Goal: Transaction & Acquisition: Book appointment/travel/reservation

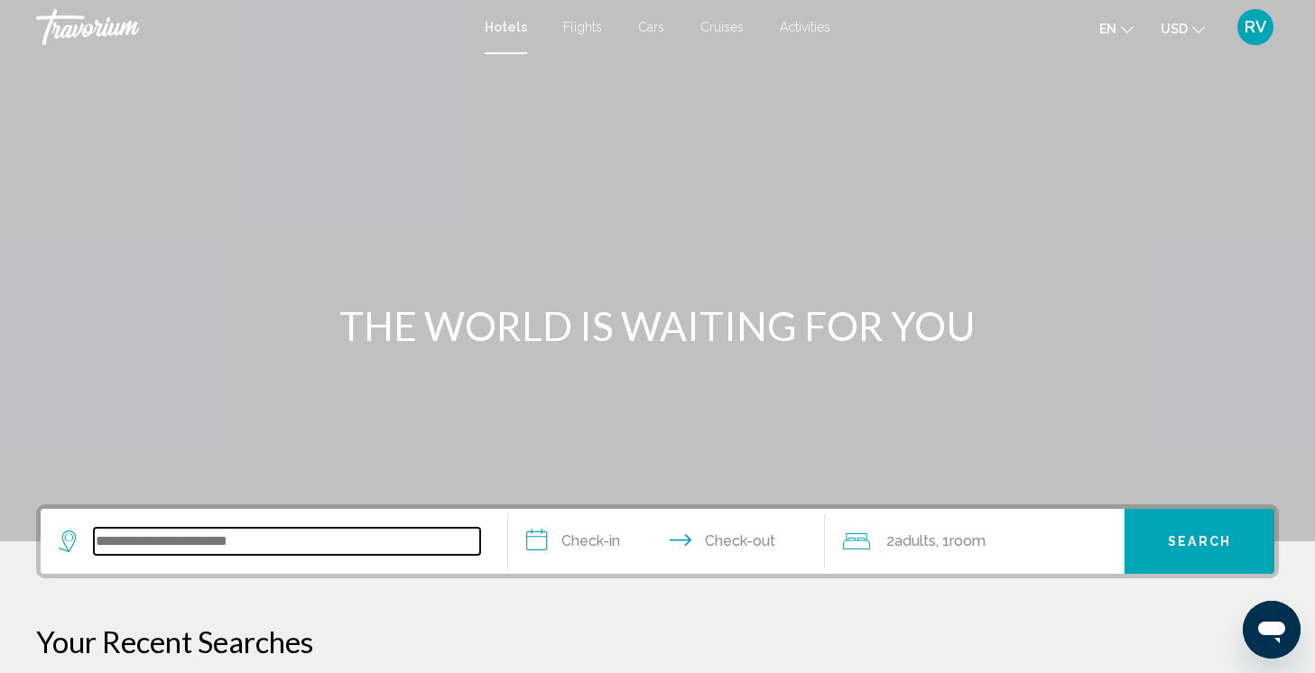
click at [255, 554] on input "Search widget" at bounding box center [287, 541] width 386 height 27
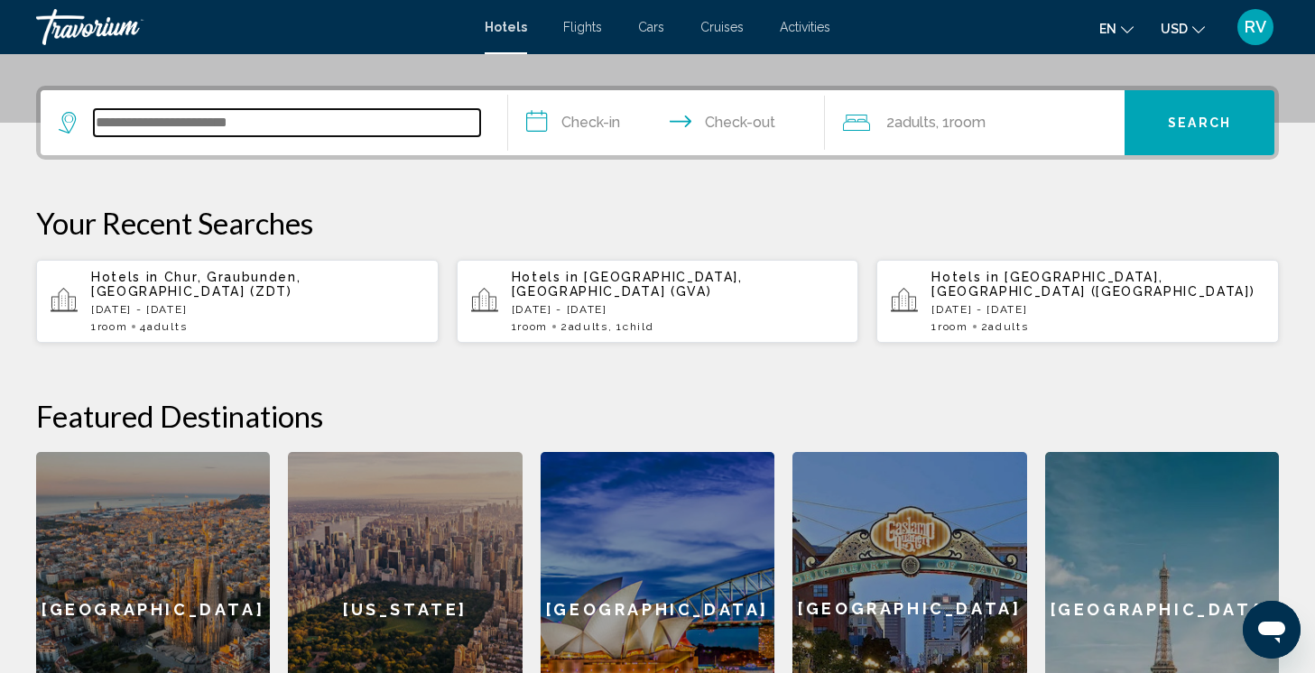
scroll to position [446, 0]
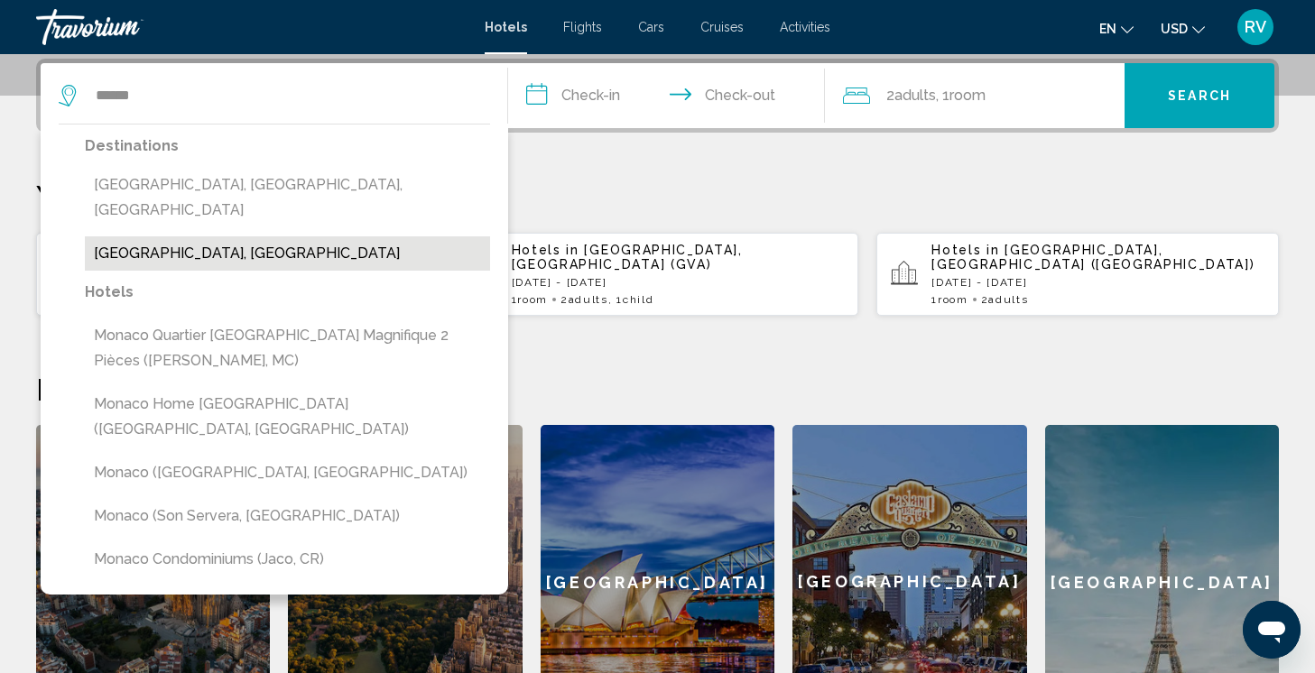
click at [266, 236] on button "[GEOGRAPHIC_DATA], [GEOGRAPHIC_DATA]" at bounding box center [287, 253] width 405 height 34
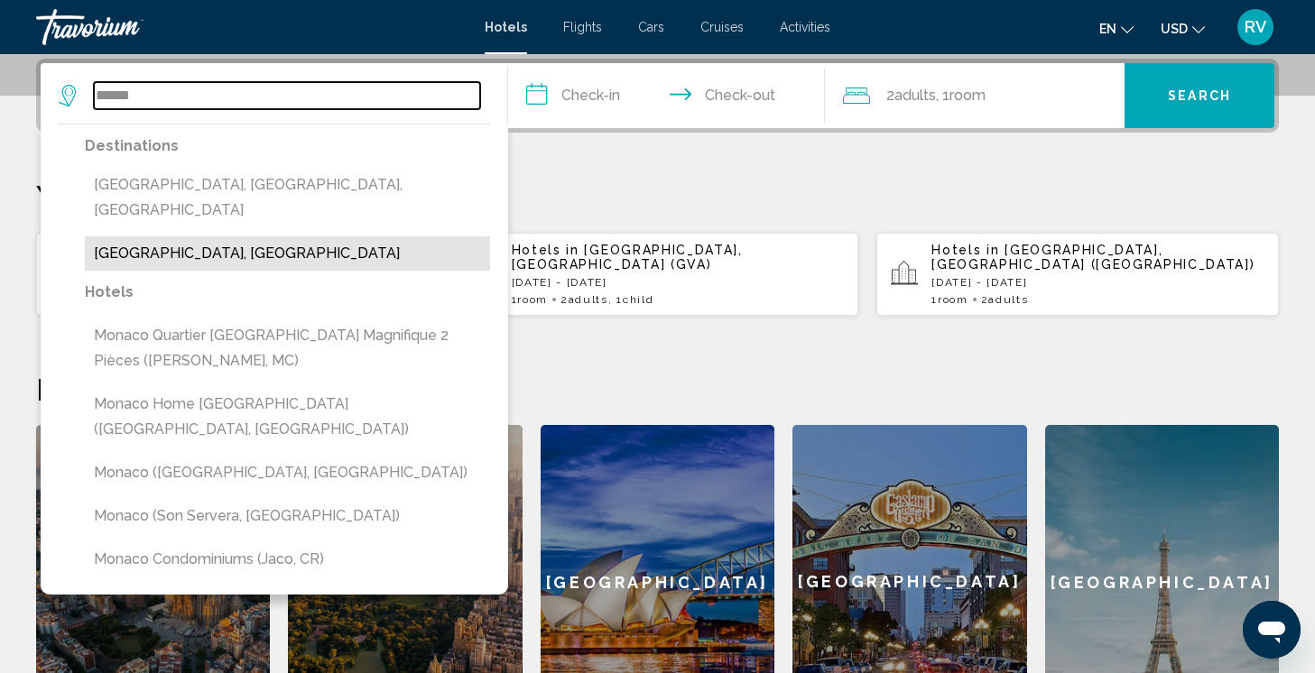
type input "**********"
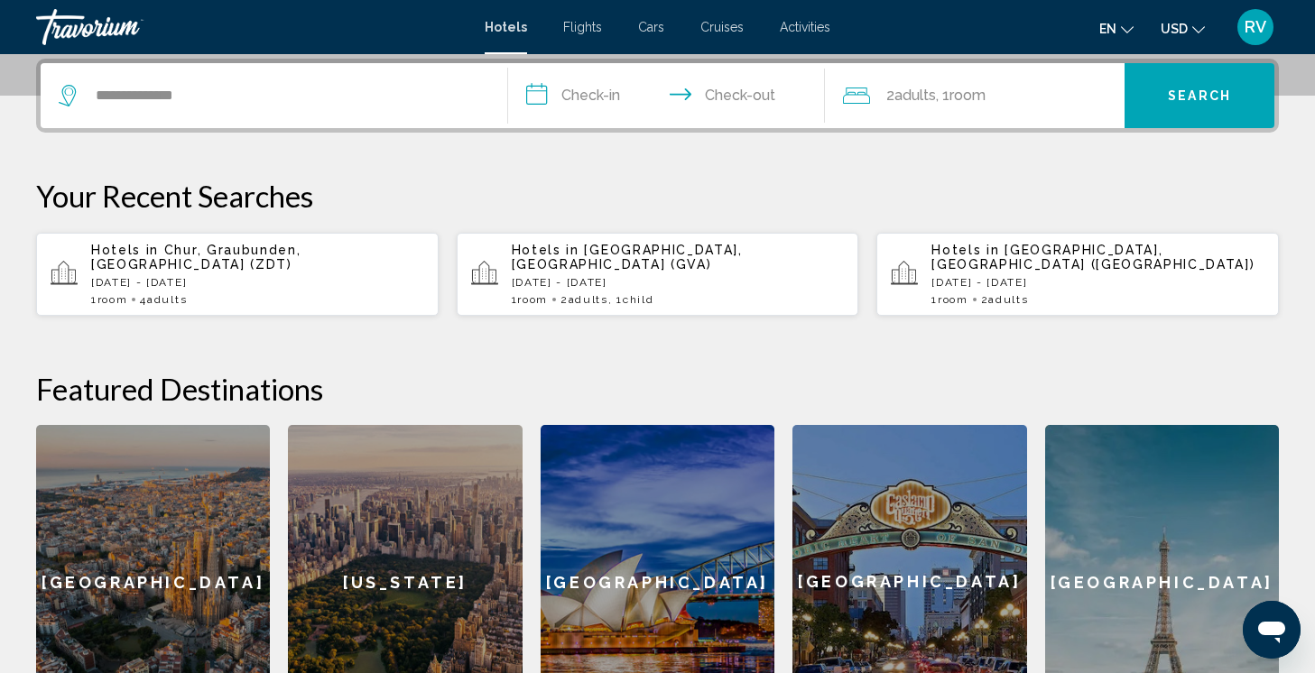
click at [611, 94] on input "**********" at bounding box center [670, 98] width 325 height 70
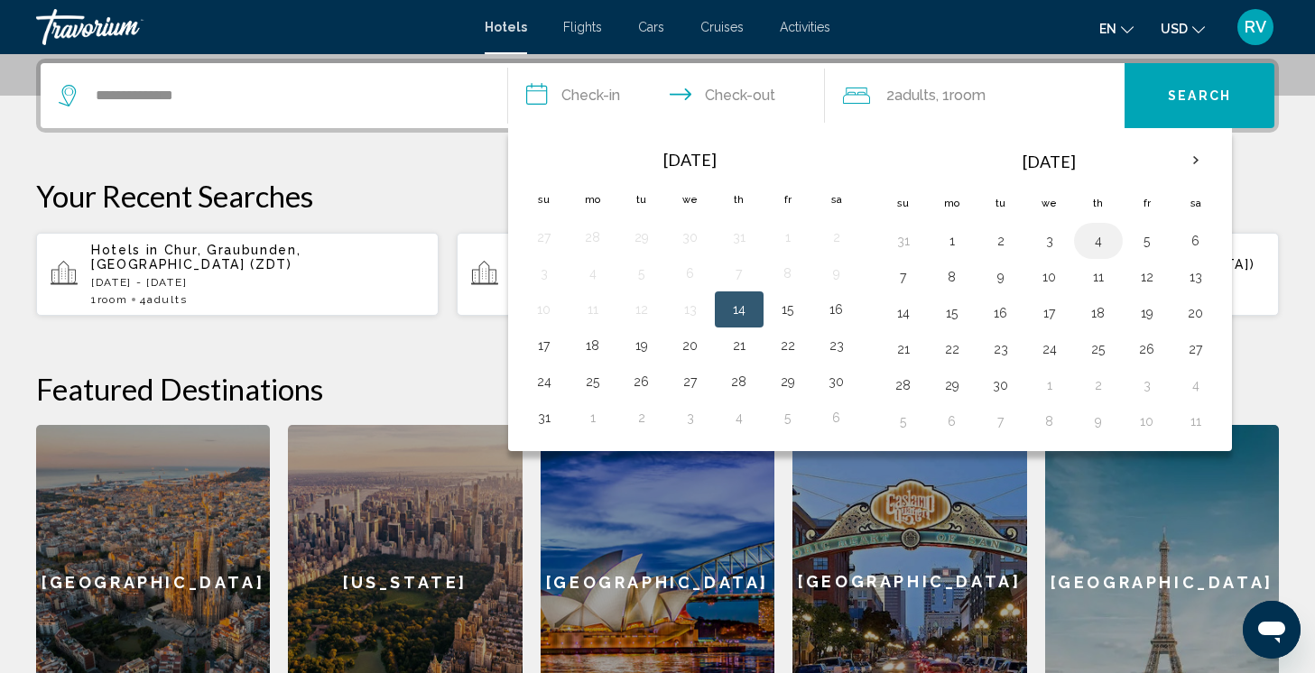
click at [1103, 244] on button "4" at bounding box center [1098, 240] width 29 height 25
click at [1153, 252] on button "5" at bounding box center [1147, 240] width 29 height 25
type input "**********"
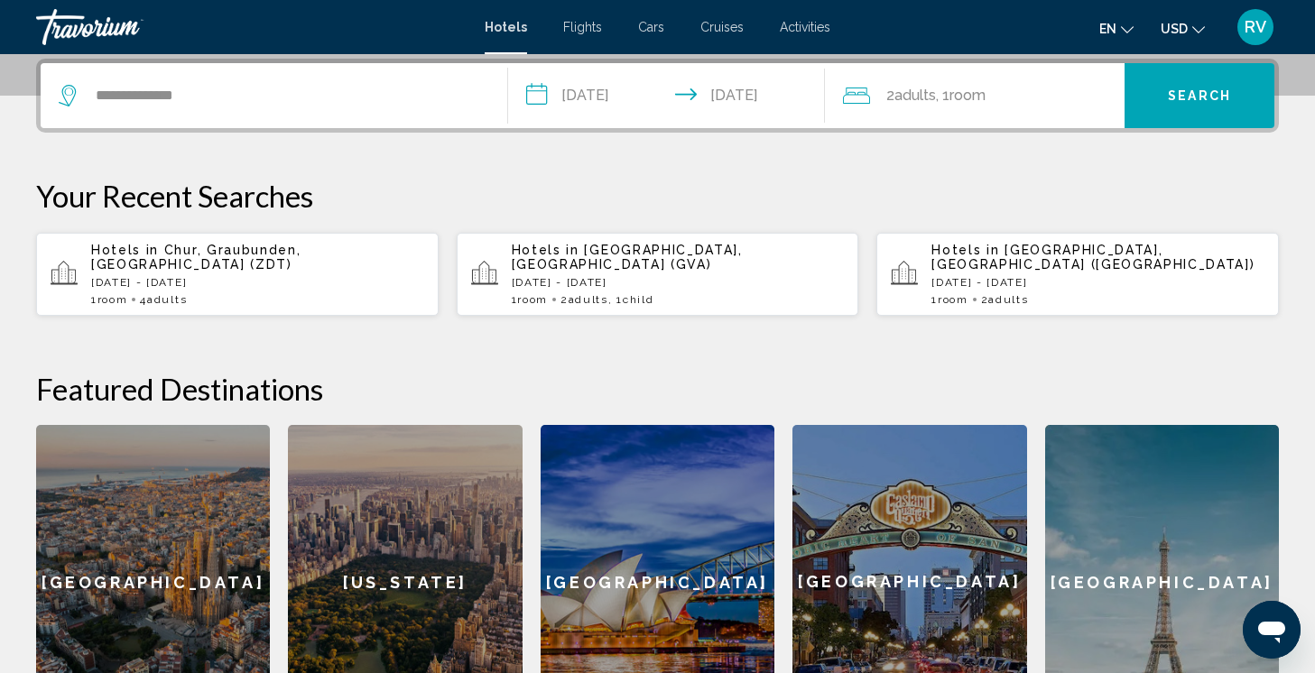
click at [1078, 99] on div "2 Adult Adults , 1 Room rooms" at bounding box center [984, 95] width 282 height 25
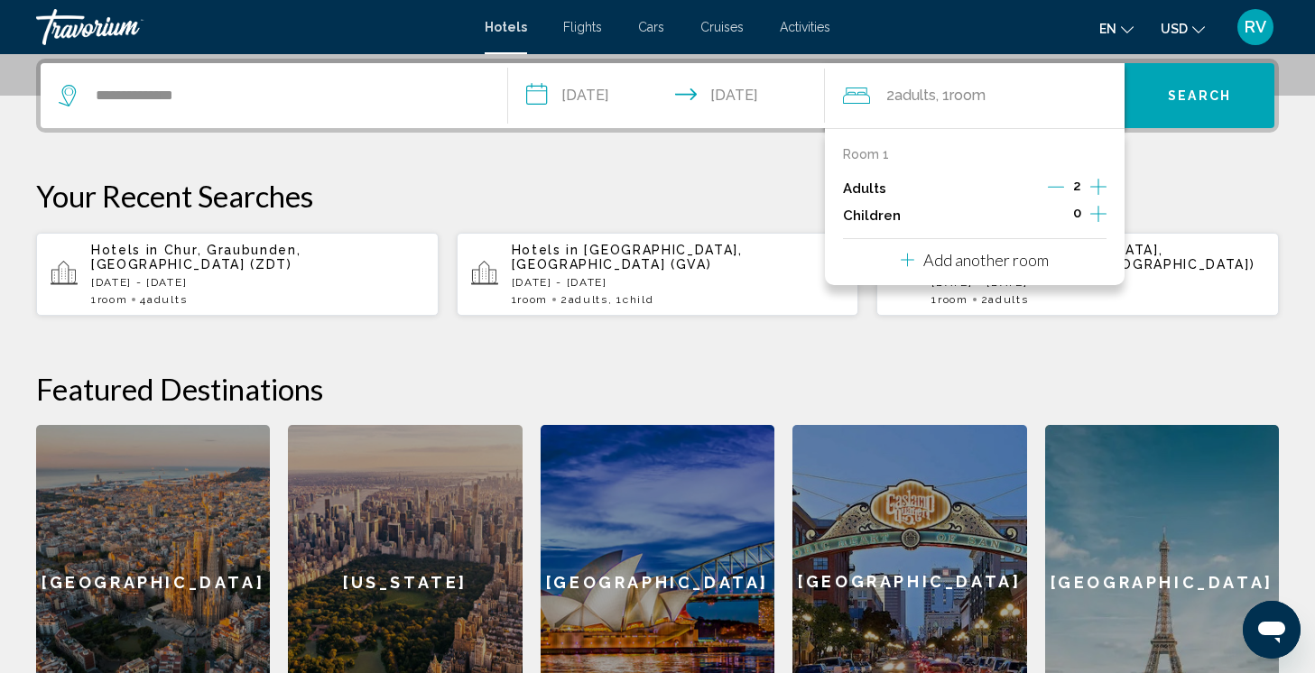
click at [1103, 186] on icon "Increment adults" at bounding box center [1098, 187] width 16 height 16
click at [1216, 90] on span "Search" at bounding box center [1199, 96] width 63 height 14
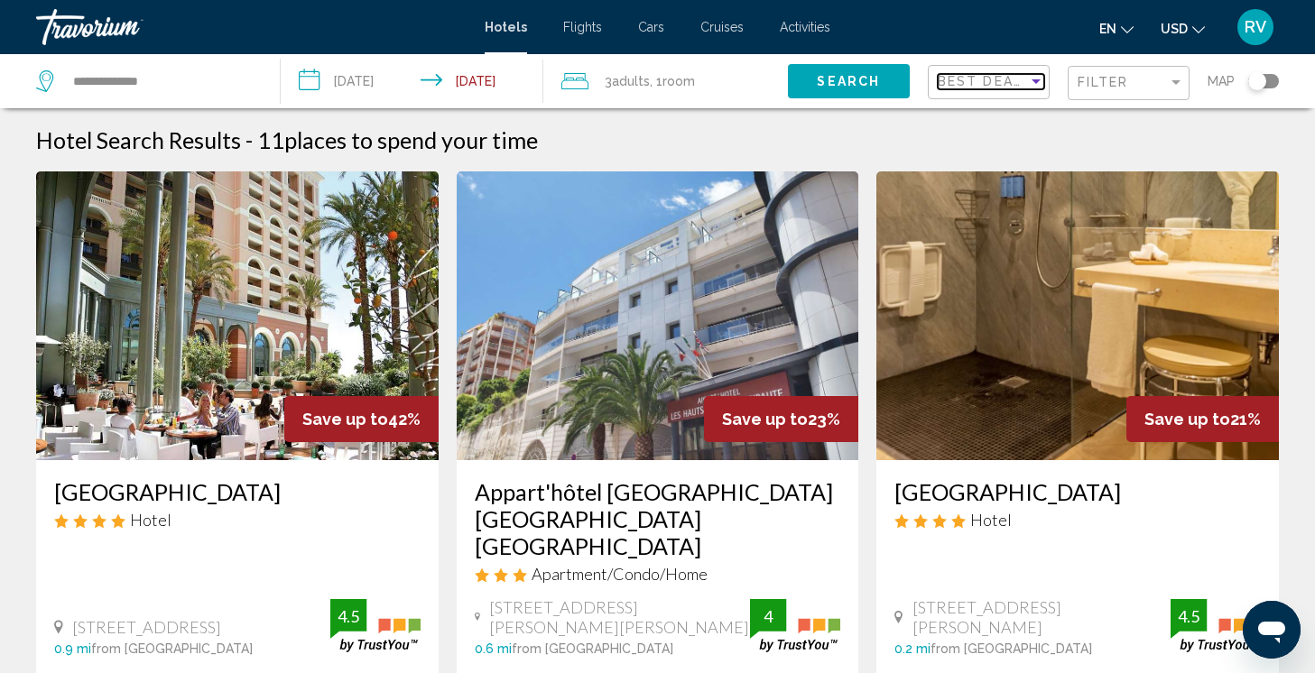
click at [1038, 88] on div "Sort by" at bounding box center [1036, 81] width 16 height 14
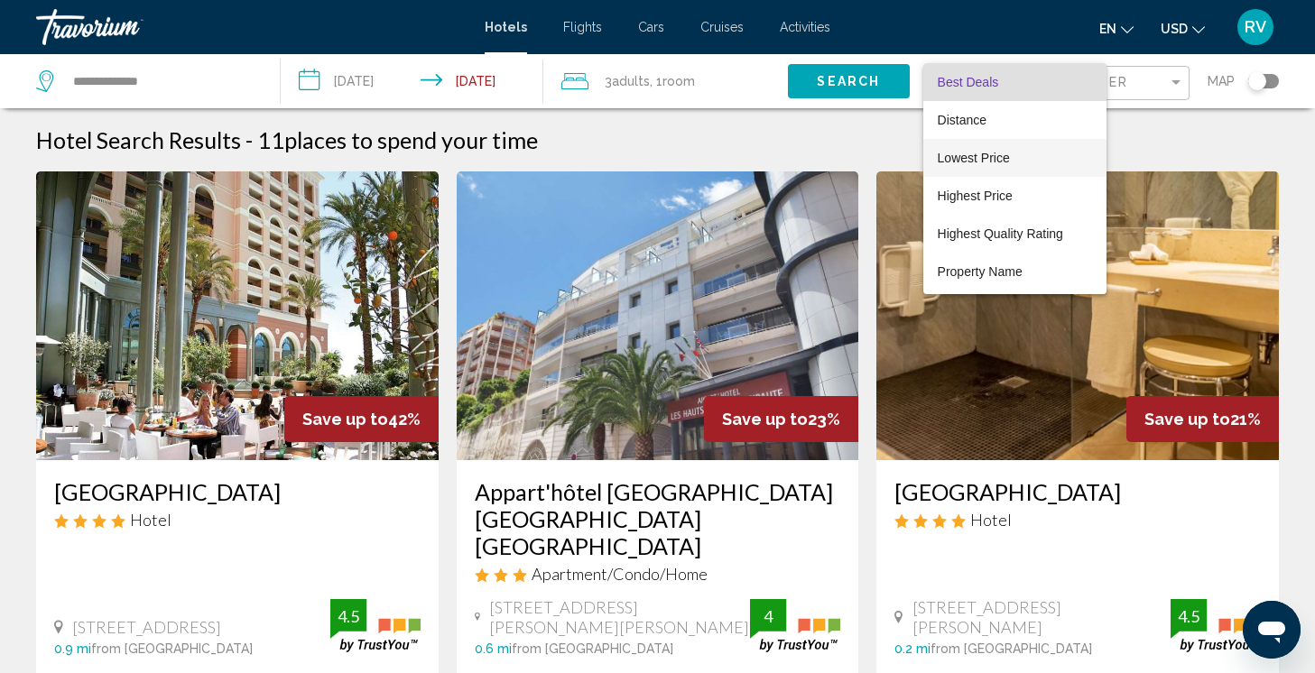
click at [1025, 148] on span "Lowest Price" at bounding box center [1015, 158] width 154 height 38
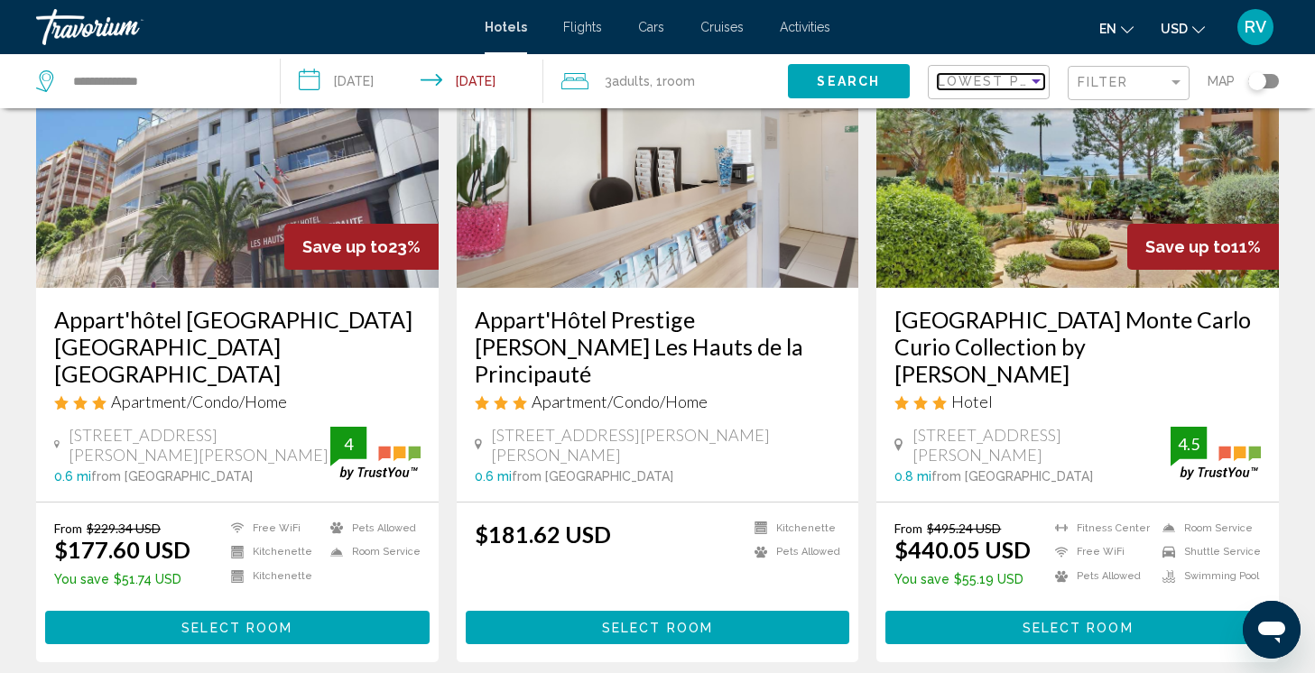
scroll to position [206, 0]
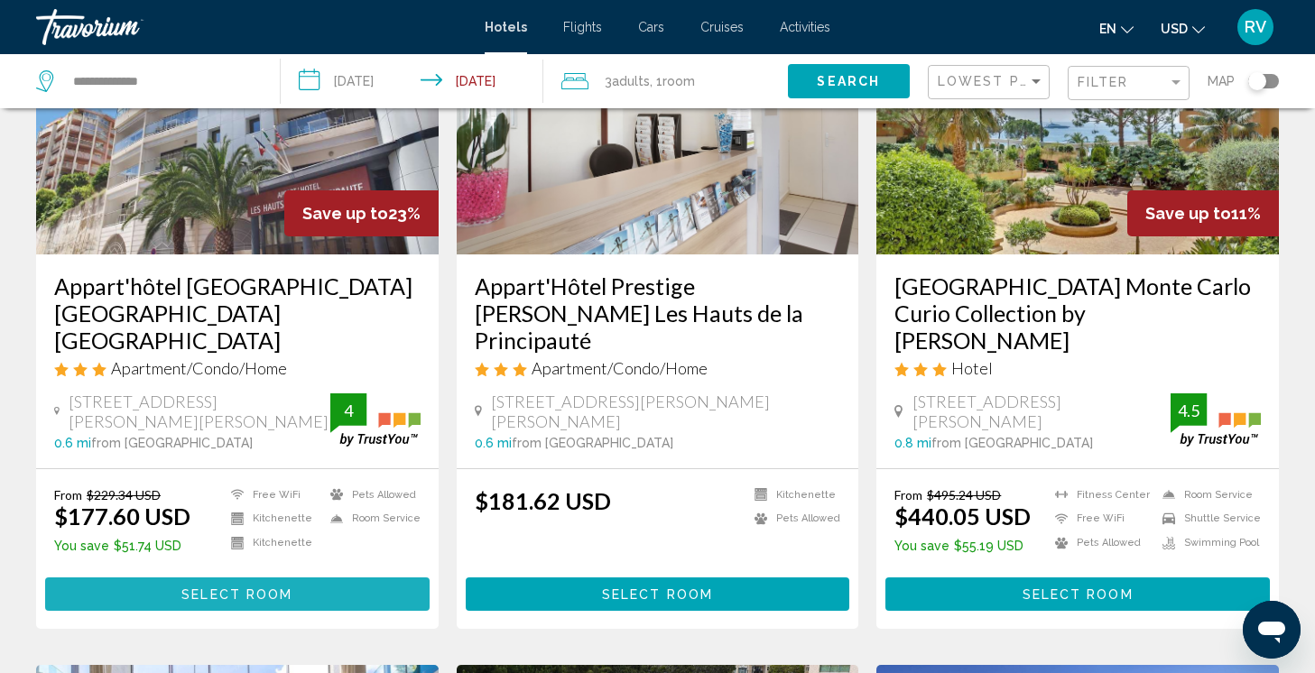
click at [272, 588] on span "Select Room" at bounding box center [236, 595] width 111 height 14
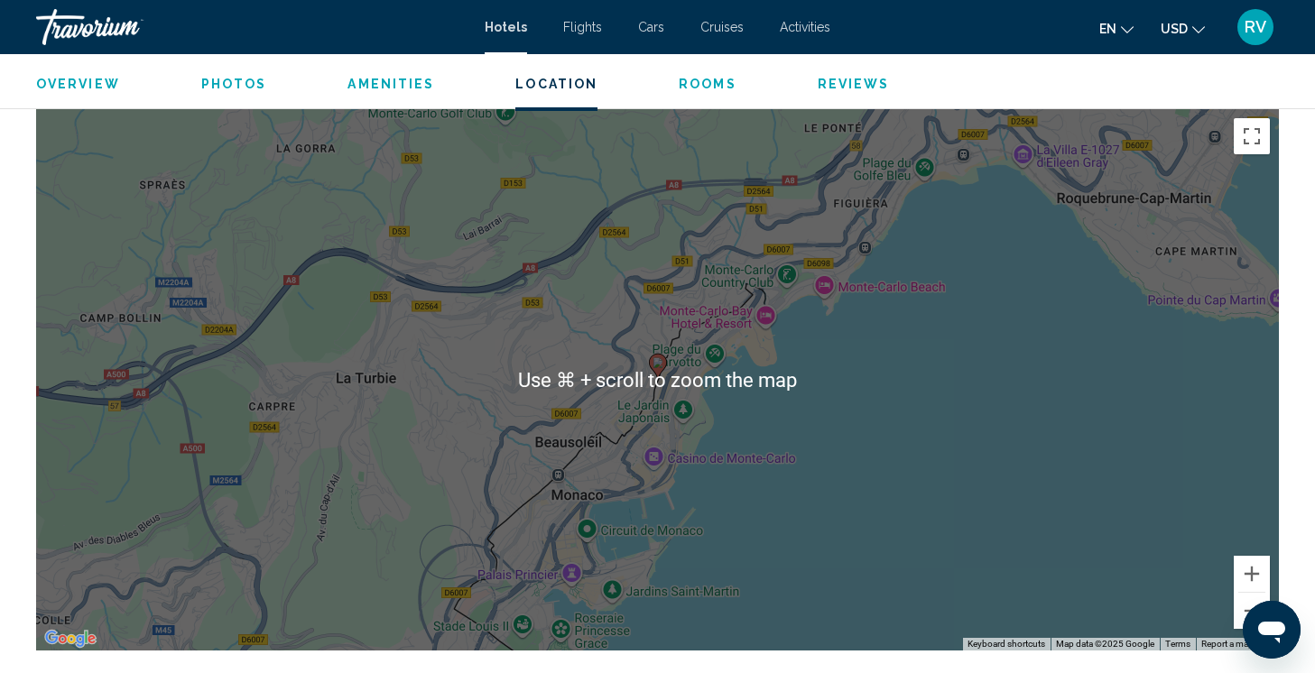
scroll to position [1652, 0]
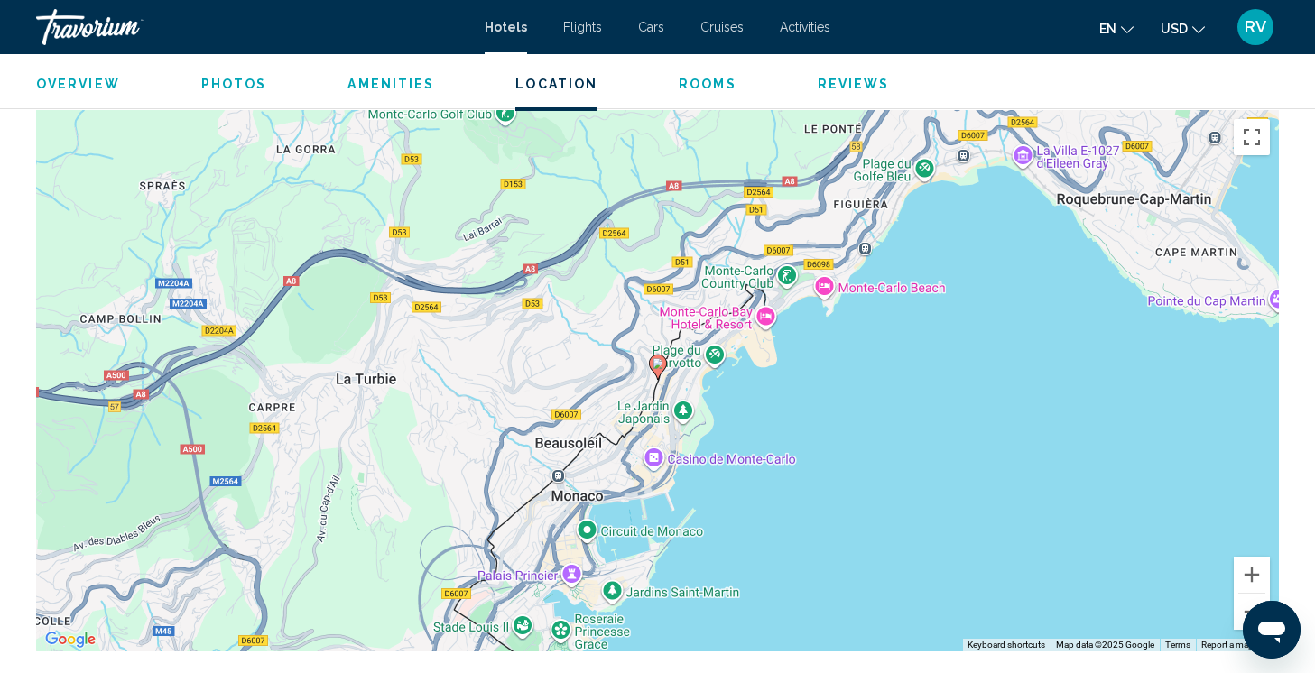
click at [525, 618] on div "To activate drag with keyboard, press Alt + Enter. Once in keyboard drag state,…" at bounding box center [657, 381] width 1243 height 542
